Goal: Navigation & Orientation: Find specific page/section

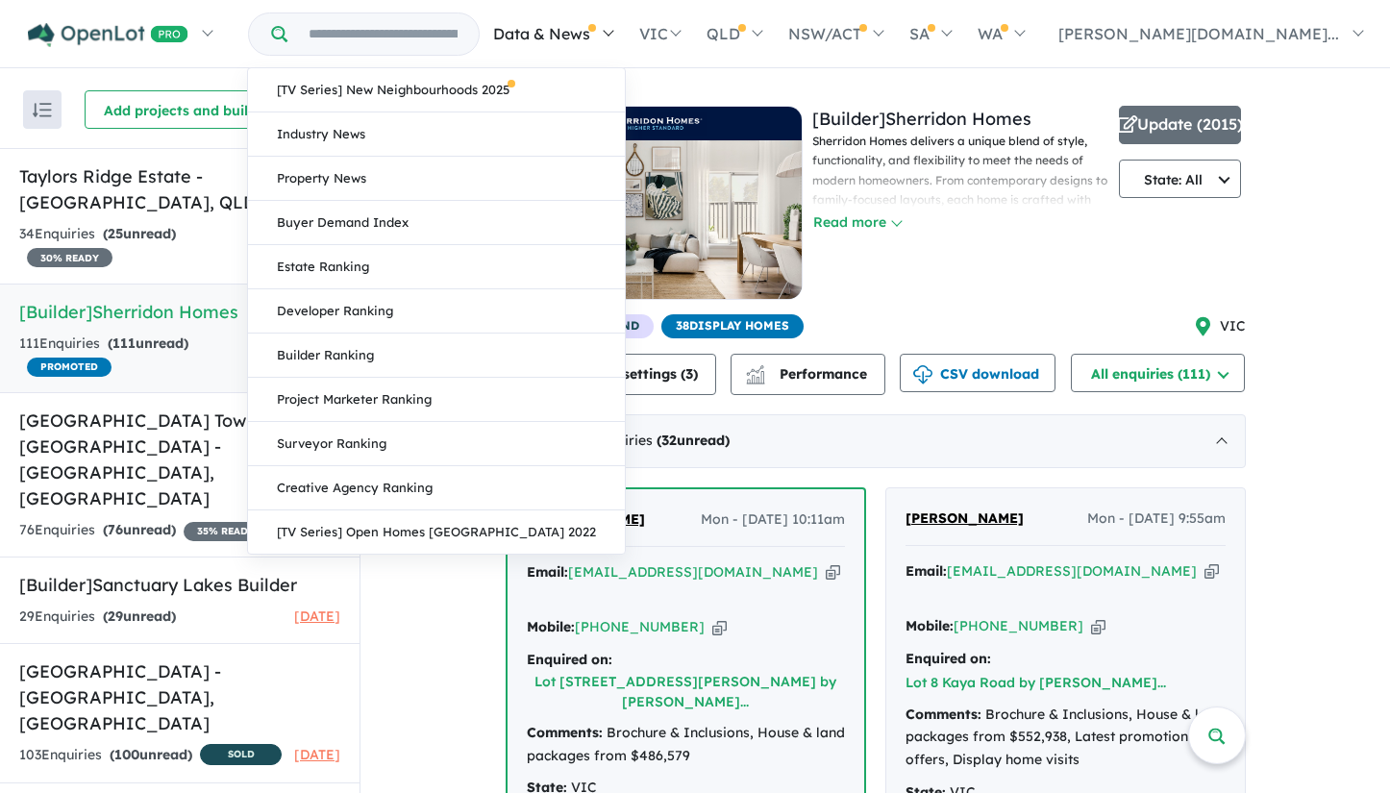
click at [625, 47] on link "Data & News" at bounding box center [552, 33] width 145 height 67
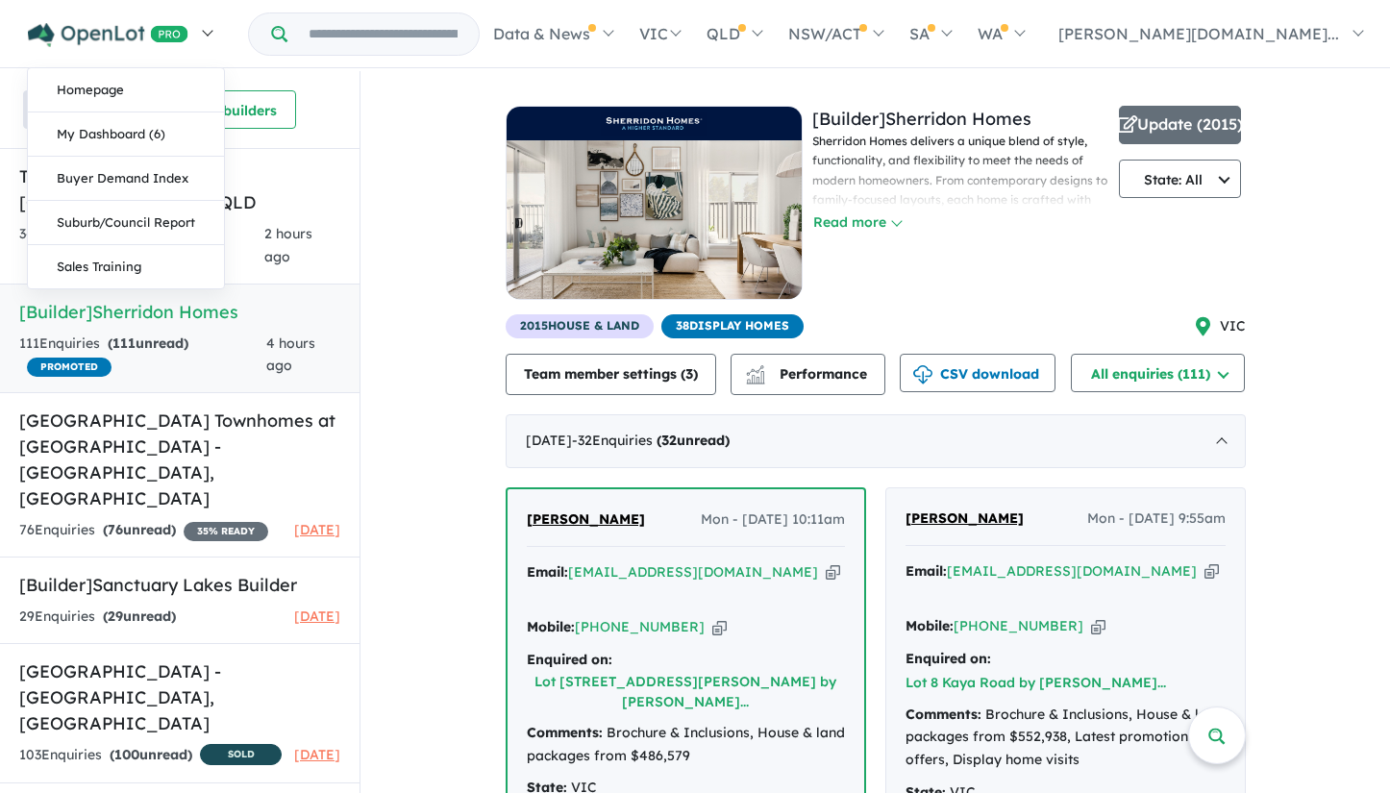
click at [144, 27] on img at bounding box center [108, 35] width 161 height 24
click at [146, 80] on link "Homepage" at bounding box center [126, 90] width 196 height 44
